Goal: Task Accomplishment & Management: Manage account settings

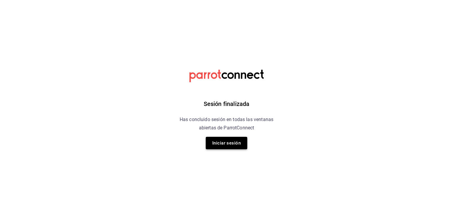
click at [222, 138] on button "Iniciar sesión" at bounding box center [226, 143] width 41 height 12
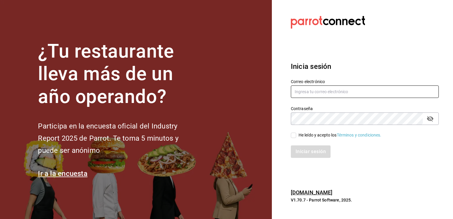
type input "[EMAIL_ADDRESS][DOMAIN_NAME]"
click at [295, 136] on input "He leído y acepto los Términos y condiciones." at bounding box center [293, 134] width 5 height 5
checkbox input "true"
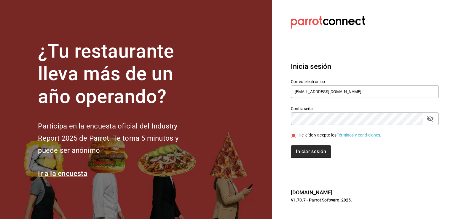
click at [304, 150] on button "Iniciar sesión" at bounding box center [311, 151] width 40 height 12
